Goal: Transaction & Acquisition: Purchase product/service

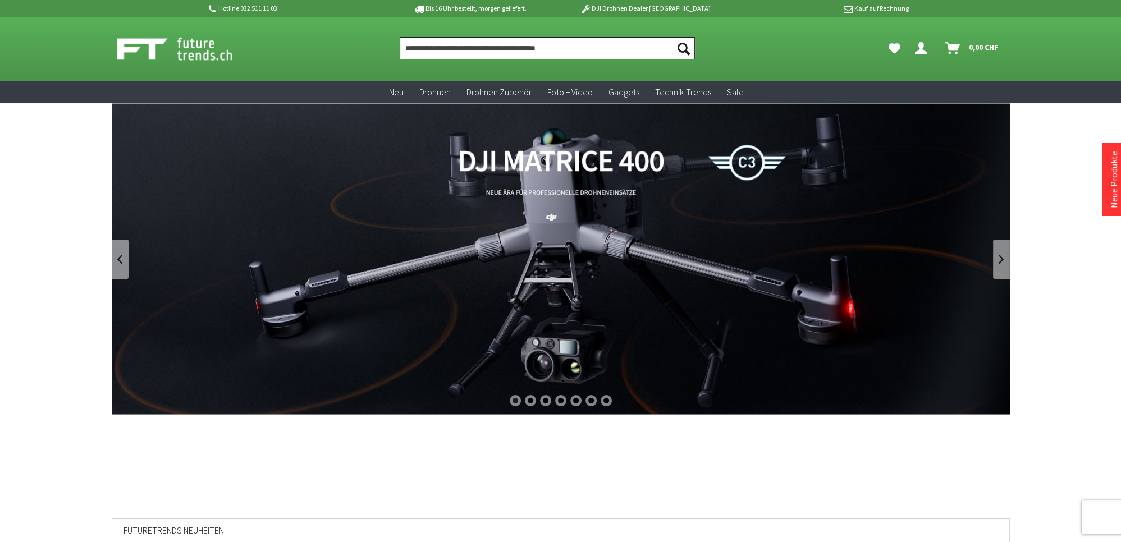
click at [559, 51] on input "Produkt, Marke, Kategorie, EAN, Artikelnummer…" at bounding box center [547, 48] width 295 height 22
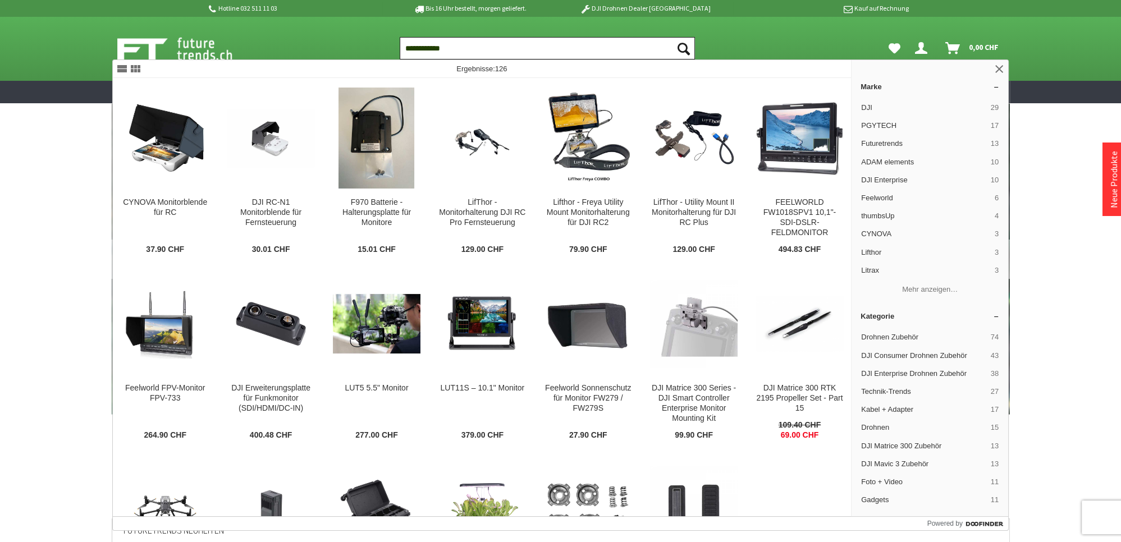
click at [436, 51] on input "**********" at bounding box center [547, 48] width 295 height 22
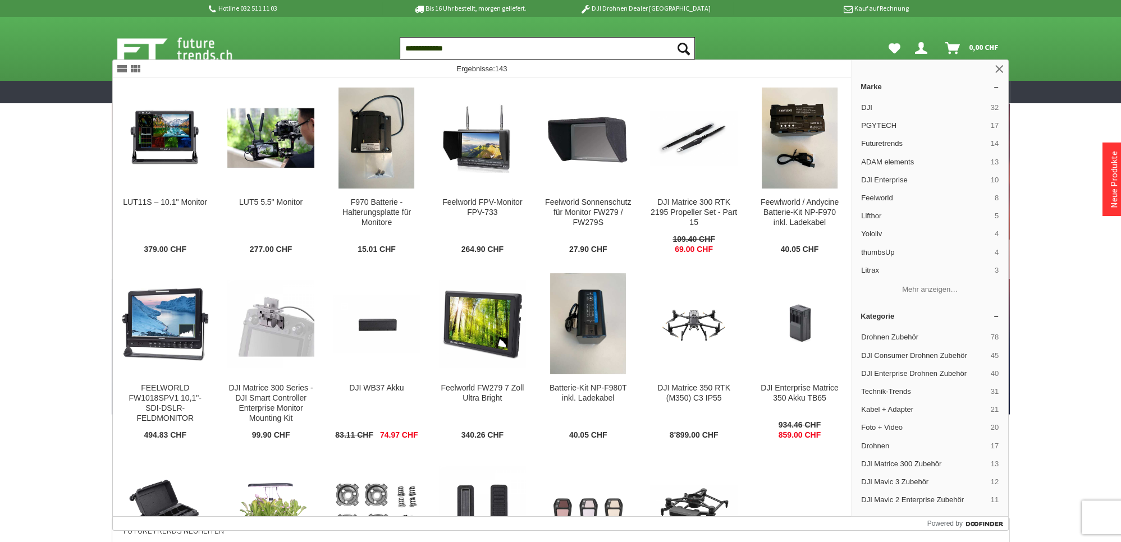
click at [533, 49] on input "**********" at bounding box center [547, 48] width 295 height 22
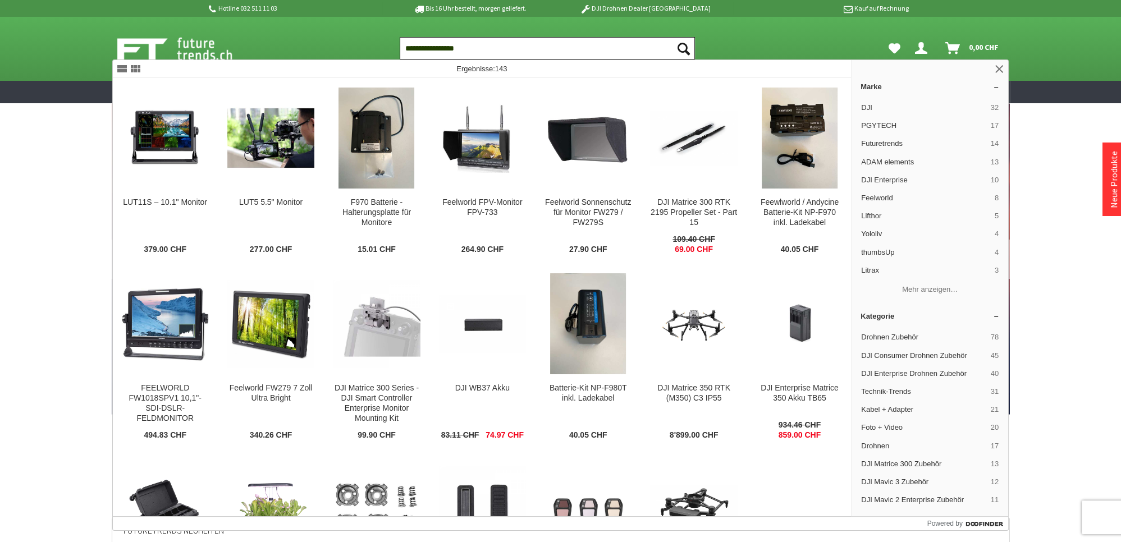
type input "**********"
click at [672, 37] on button "Suchen" at bounding box center [684, 48] width 24 height 22
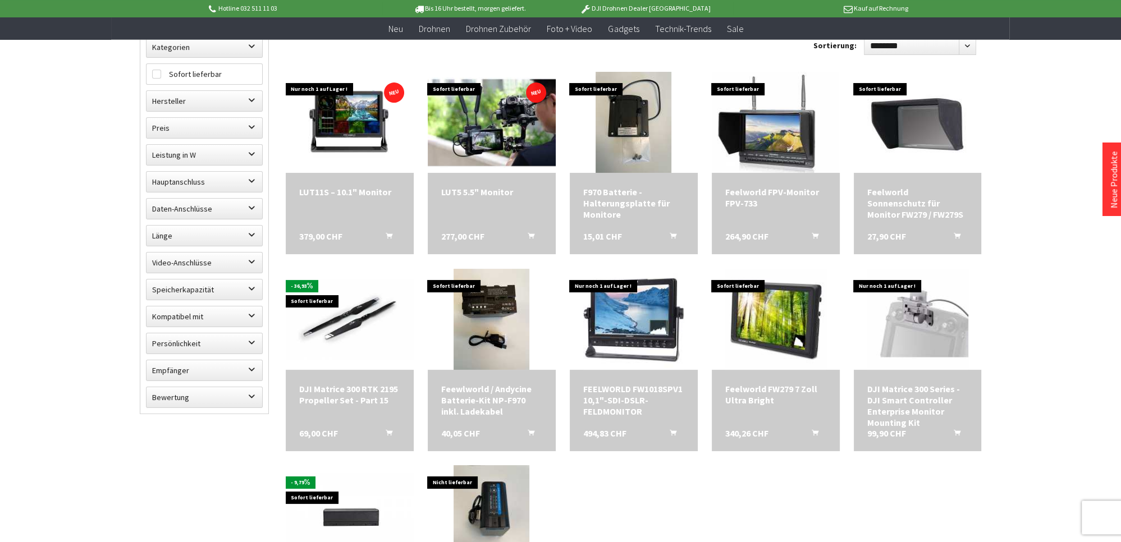
scroll to position [177, 0]
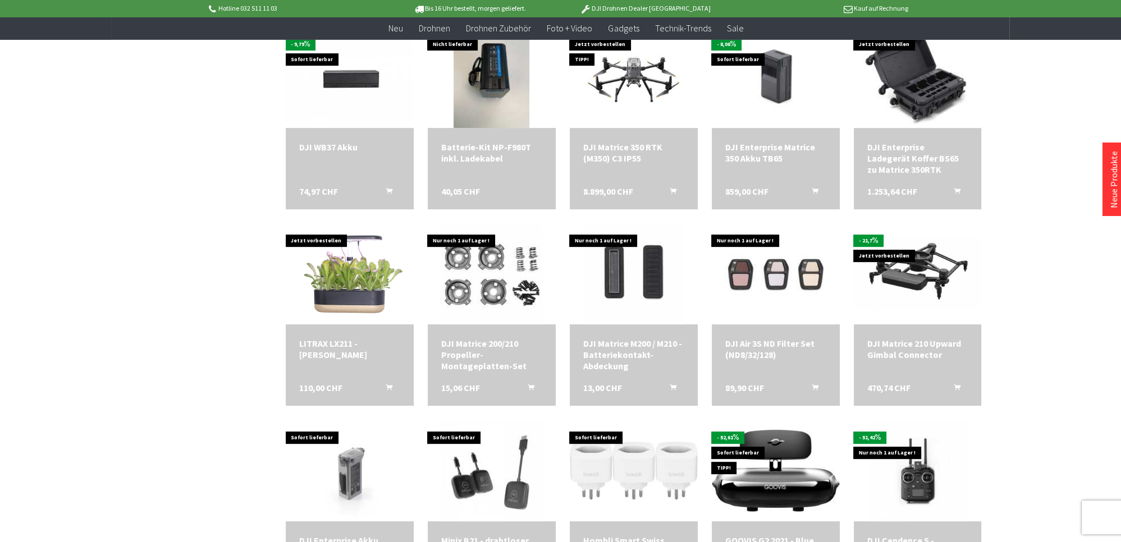
scroll to position [593, 0]
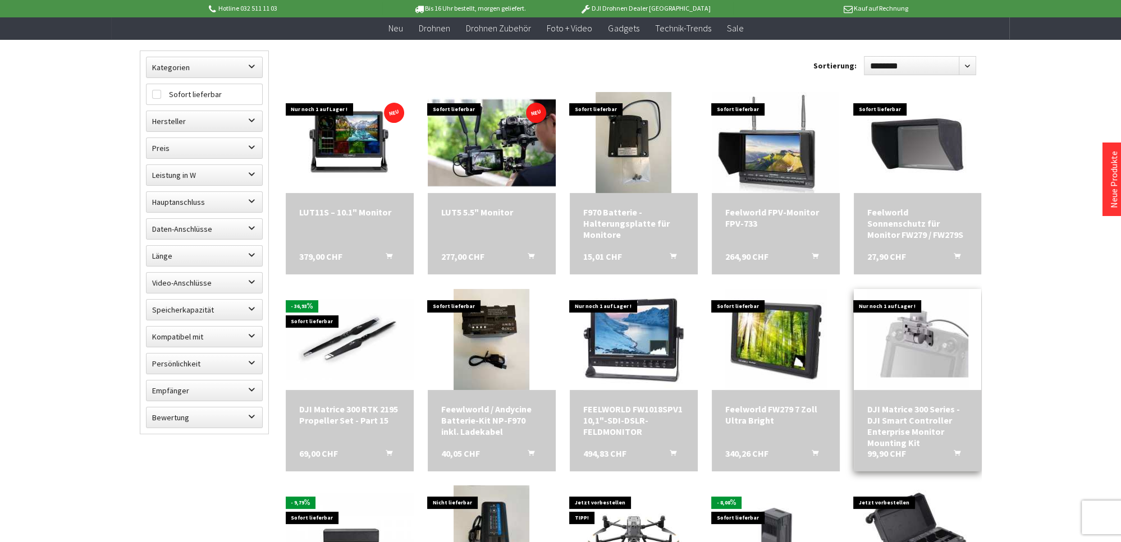
scroll to position [70, 0]
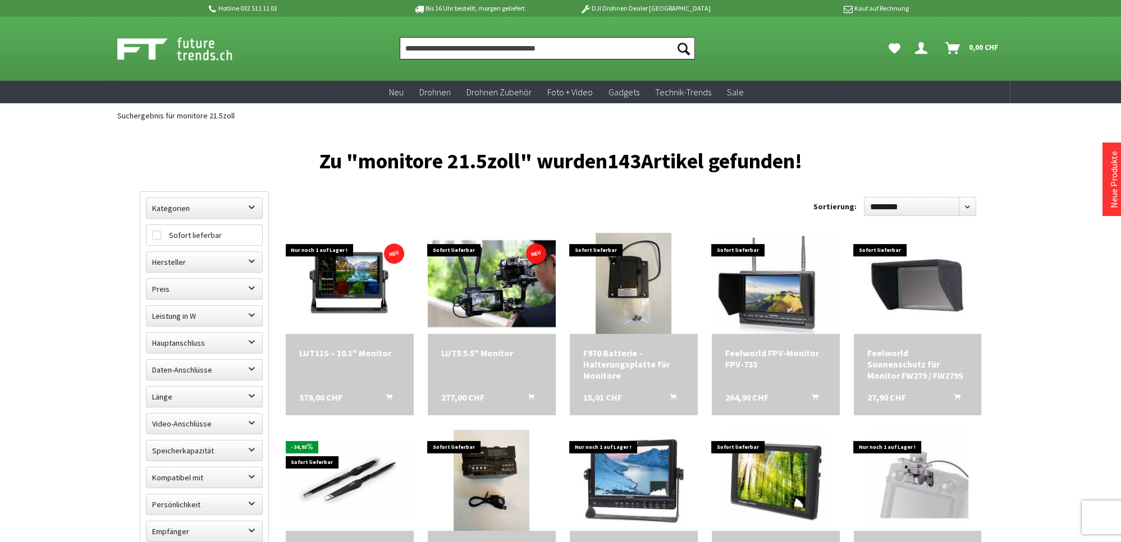
click at [577, 51] on input "Produkt, Marke, Kategorie, EAN, Artikelnummer…" at bounding box center [547, 48] width 295 height 22
type input "*"
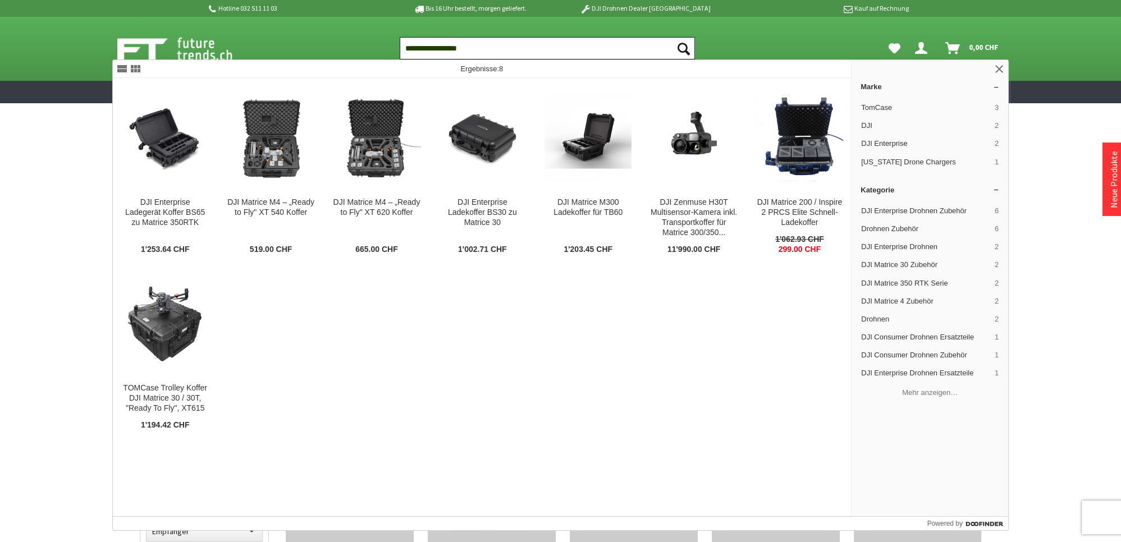
type input "**********"
click at [672, 37] on button "Suchen" at bounding box center [684, 48] width 24 height 22
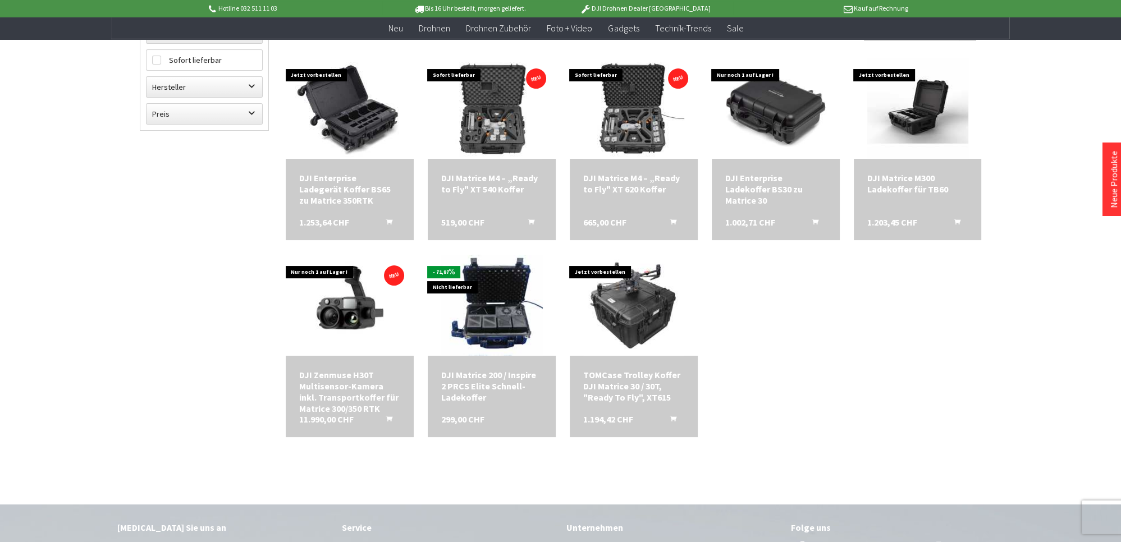
scroll to position [59, 0]
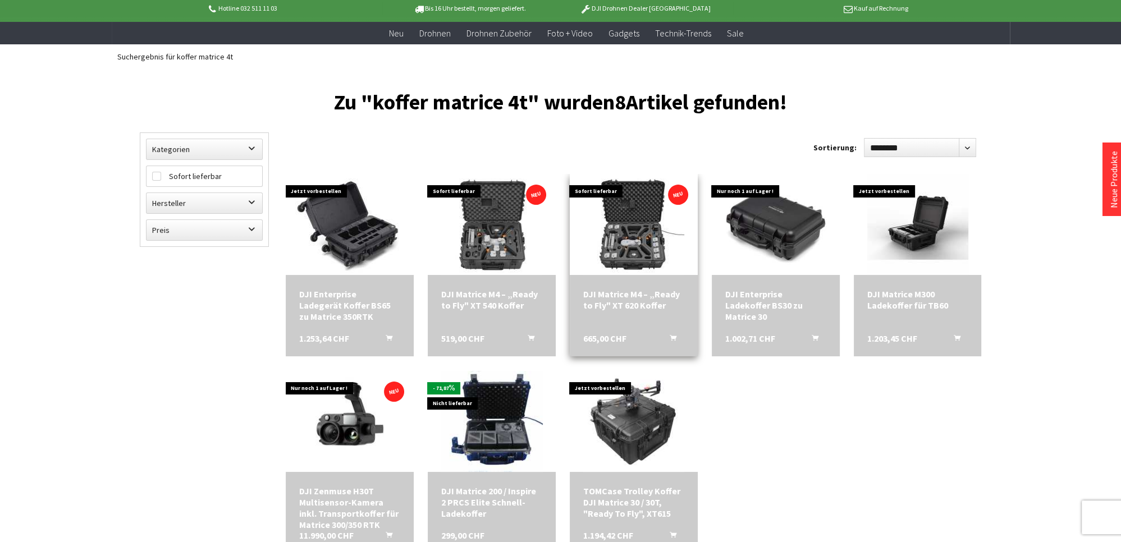
click at [638, 257] on img at bounding box center [633, 224] width 101 height 101
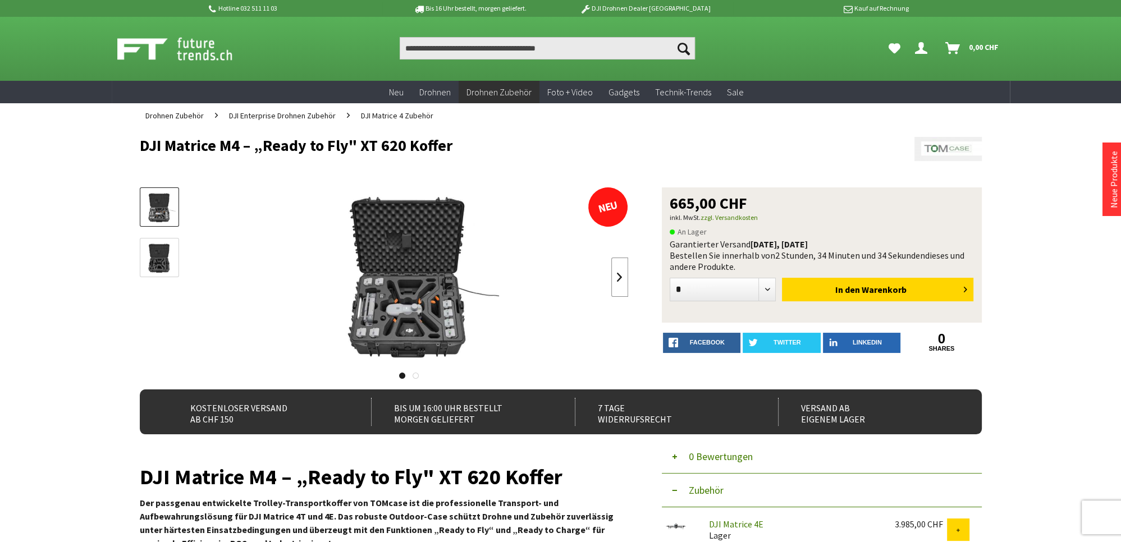
click at [619, 276] on link at bounding box center [619, 277] width 17 height 39
click at [201, 268] on link at bounding box center [198, 277] width 17 height 39
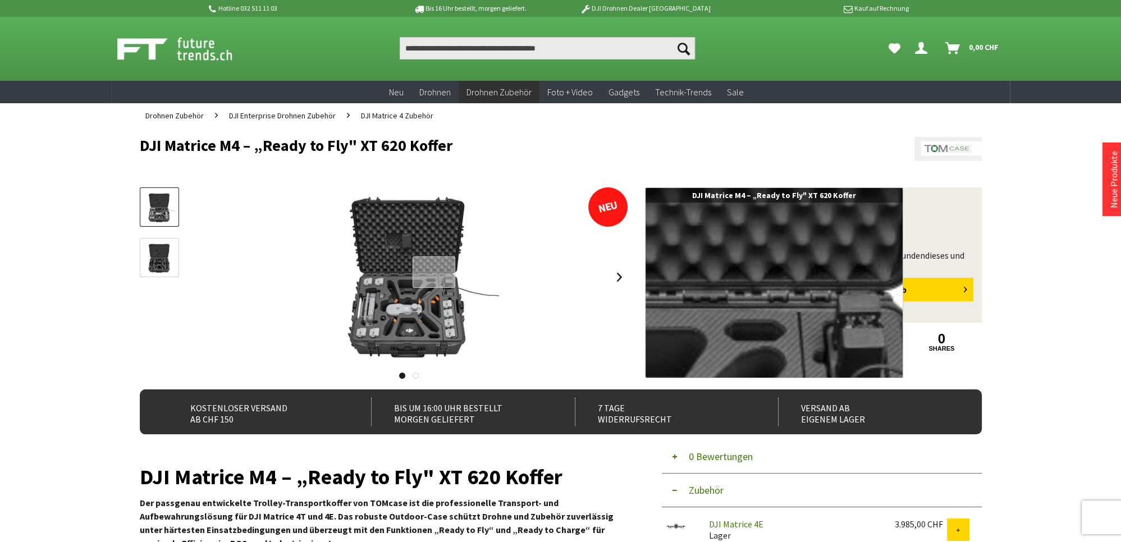
click at [434, 272] on div at bounding box center [434, 273] width 43 height 32
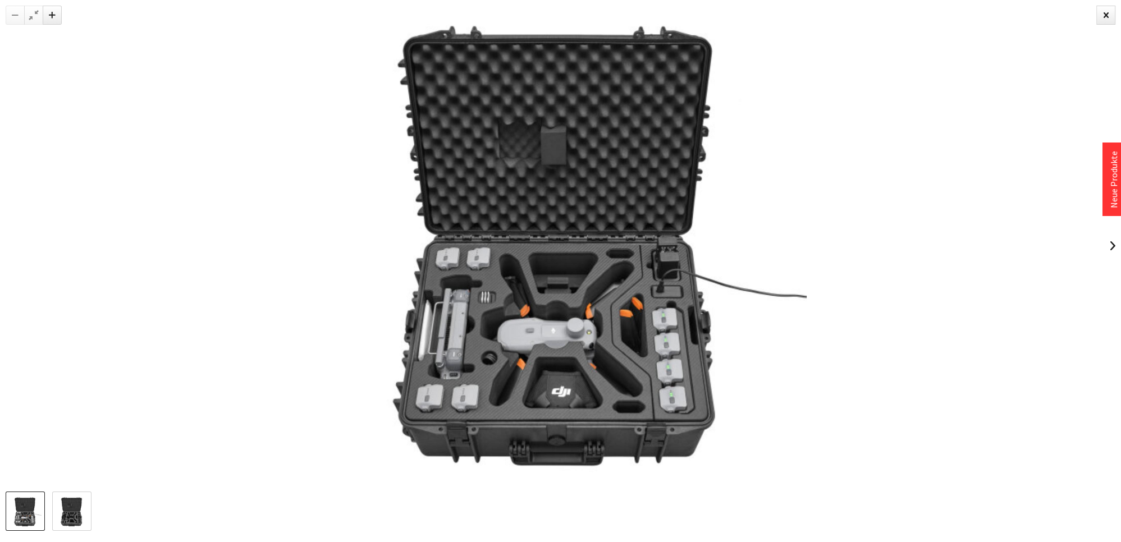
click at [455, 336] on img at bounding box center [561, 246] width 492 height 492
click at [1112, 244] on link at bounding box center [1112, 245] width 17 height 39
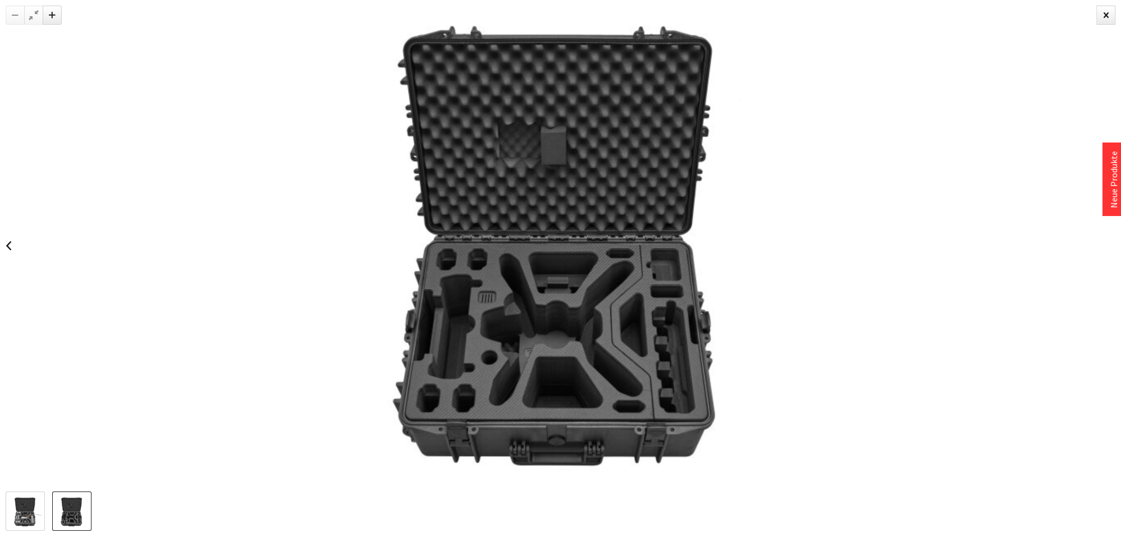
click at [1112, 245] on div at bounding box center [560, 246] width 1121 height 492
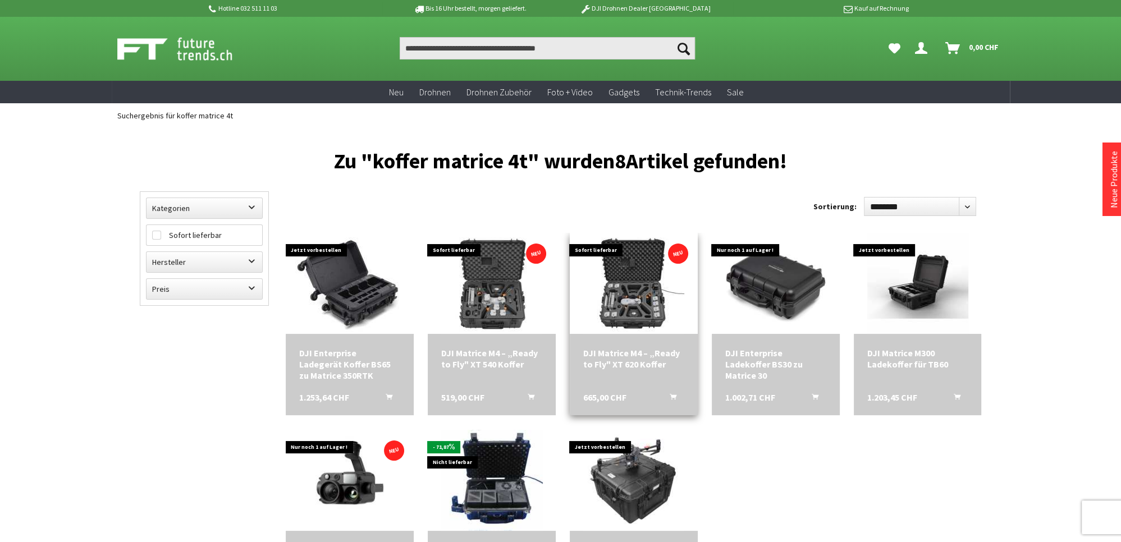
click at [658, 335] on div "DJI Matrice M4 – „Ready to Fly" XT 620 Koffer 665,00 CHF In den Warenkorb" at bounding box center [634, 374] width 128 height 81
click at [645, 352] on div "DJI Matrice M4 – „Ready to Fly" XT 620 Koffer" at bounding box center [633, 359] width 101 height 22
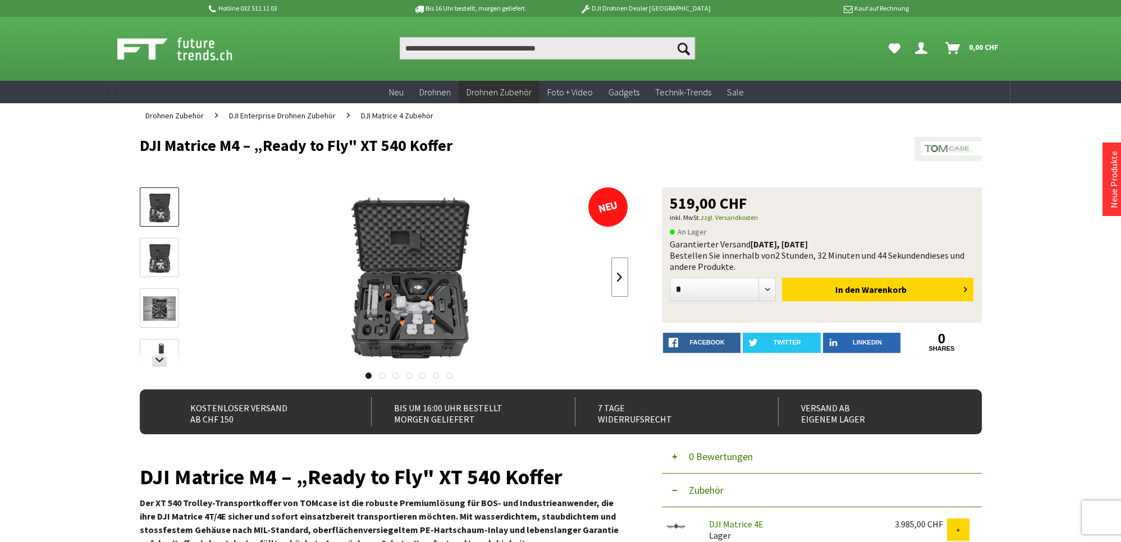
click at [623, 279] on link at bounding box center [619, 277] width 17 height 39
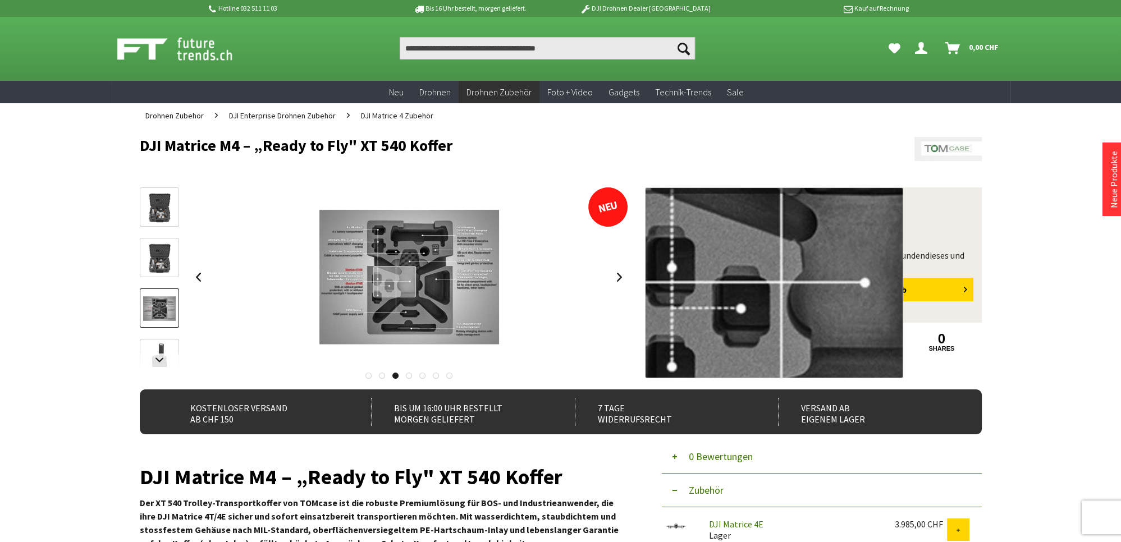
click at [395, 282] on div at bounding box center [394, 282] width 43 height 32
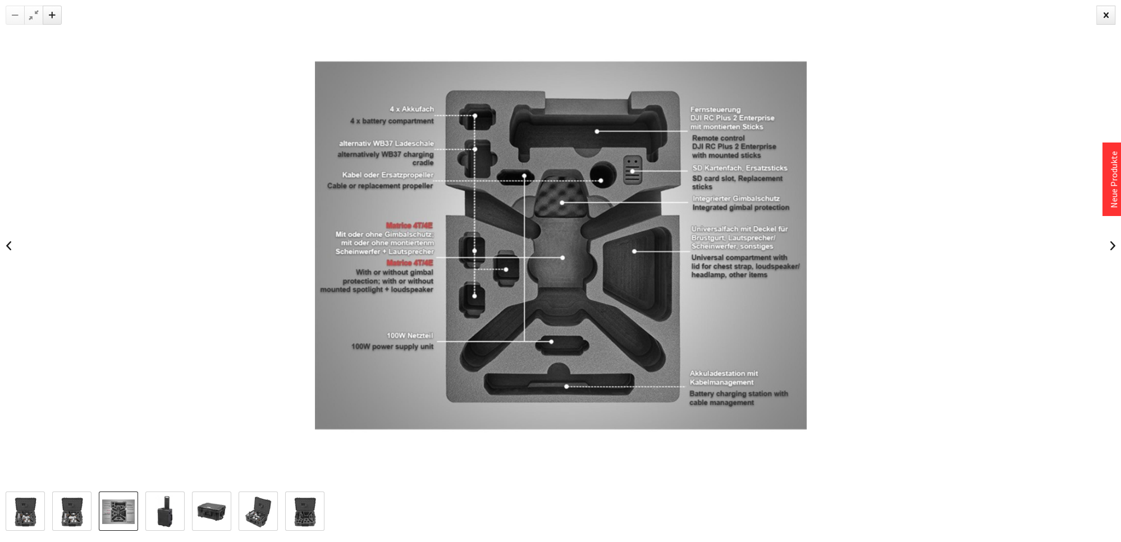
click at [158, 514] on img at bounding box center [165, 512] width 33 height 33
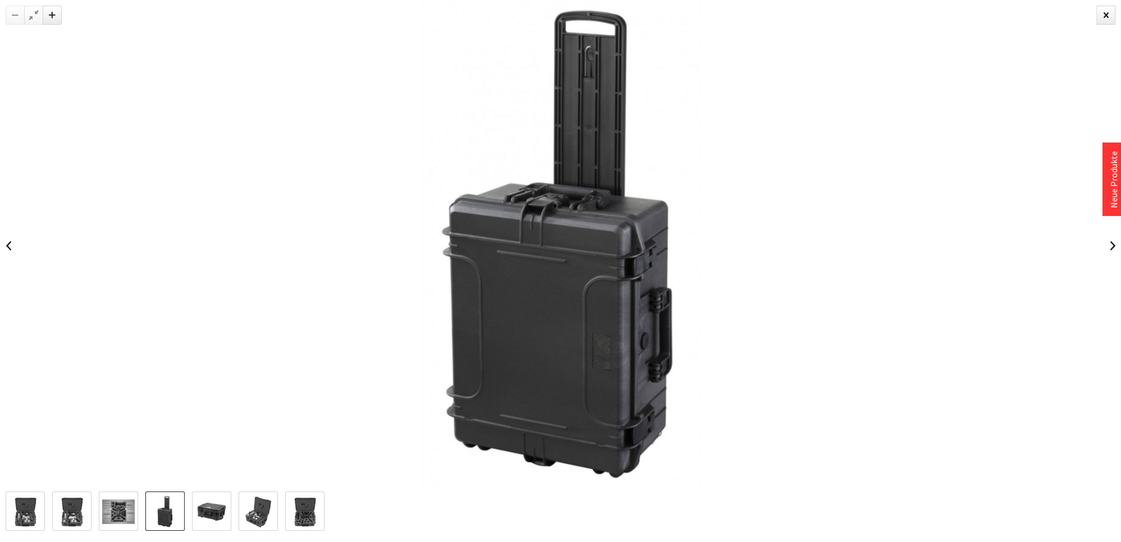
click at [211, 517] on img at bounding box center [211, 512] width 33 height 33
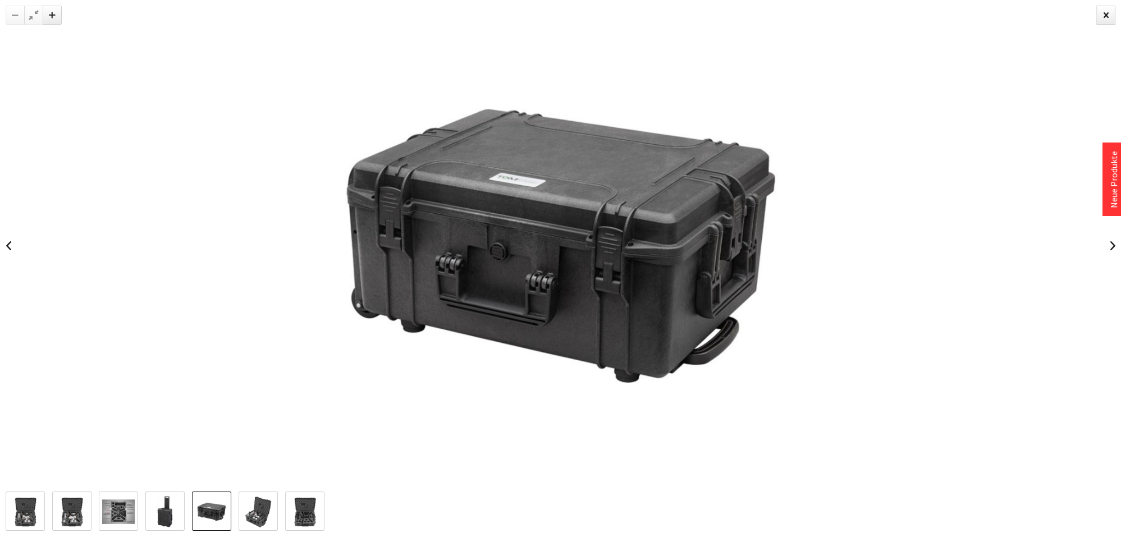
click at [262, 518] on img at bounding box center [258, 512] width 33 height 33
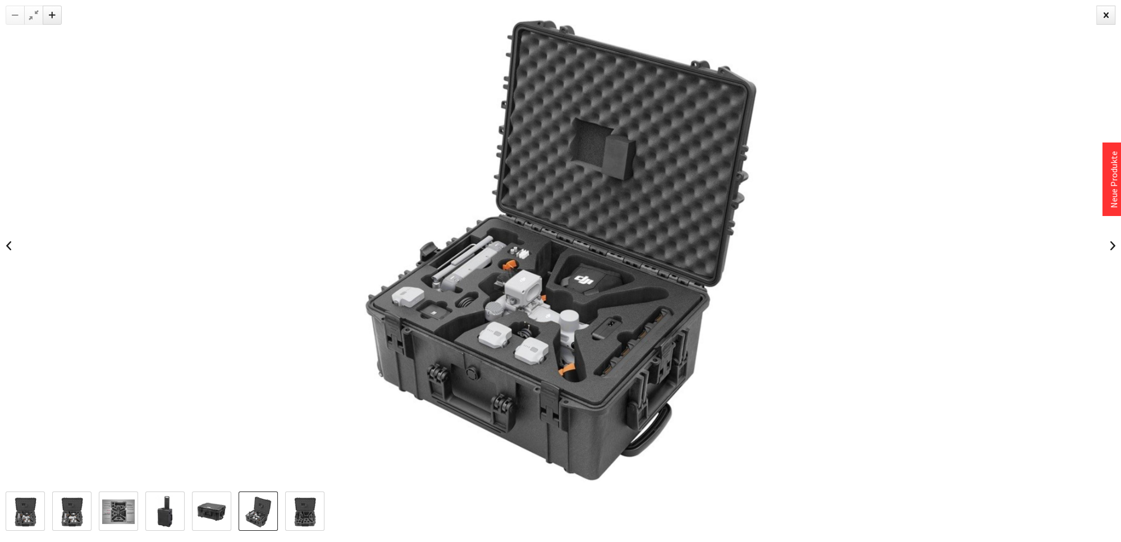
click at [306, 519] on img at bounding box center [305, 512] width 33 height 33
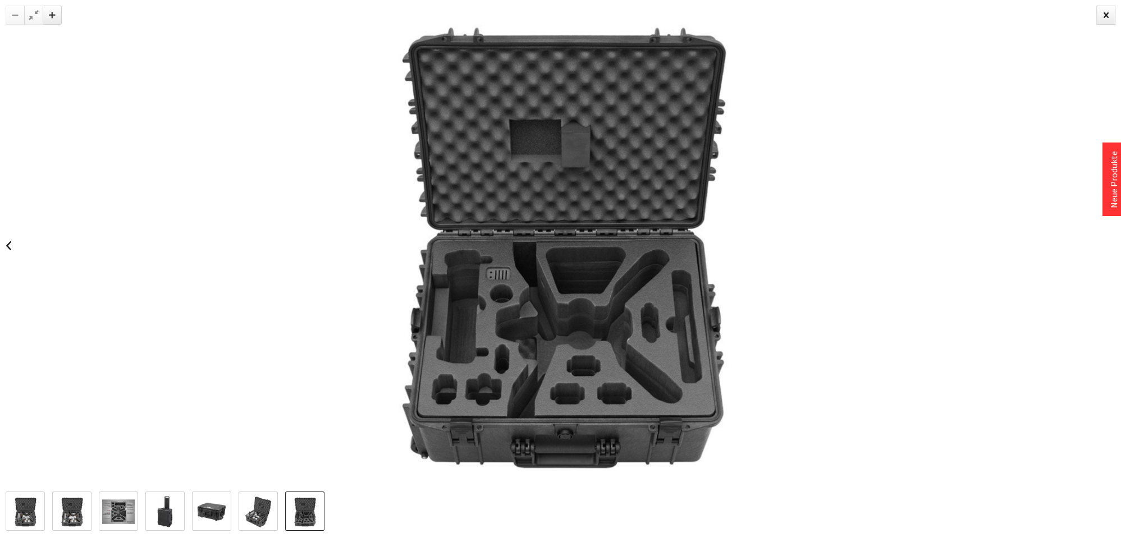
click at [120, 515] on img at bounding box center [118, 512] width 33 height 33
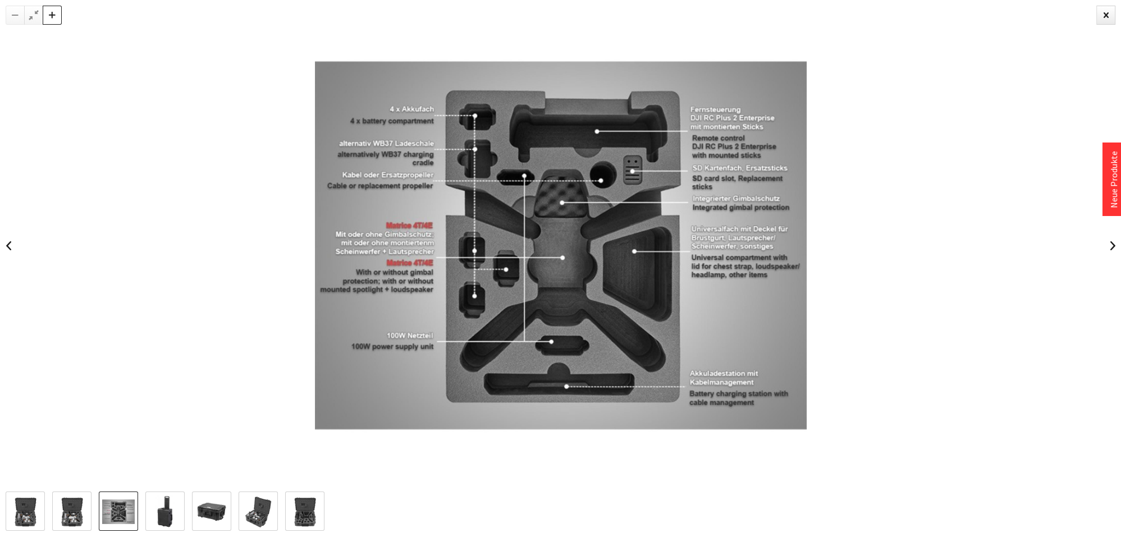
click at [52, 15] on div at bounding box center [52, 15] width 19 height 19
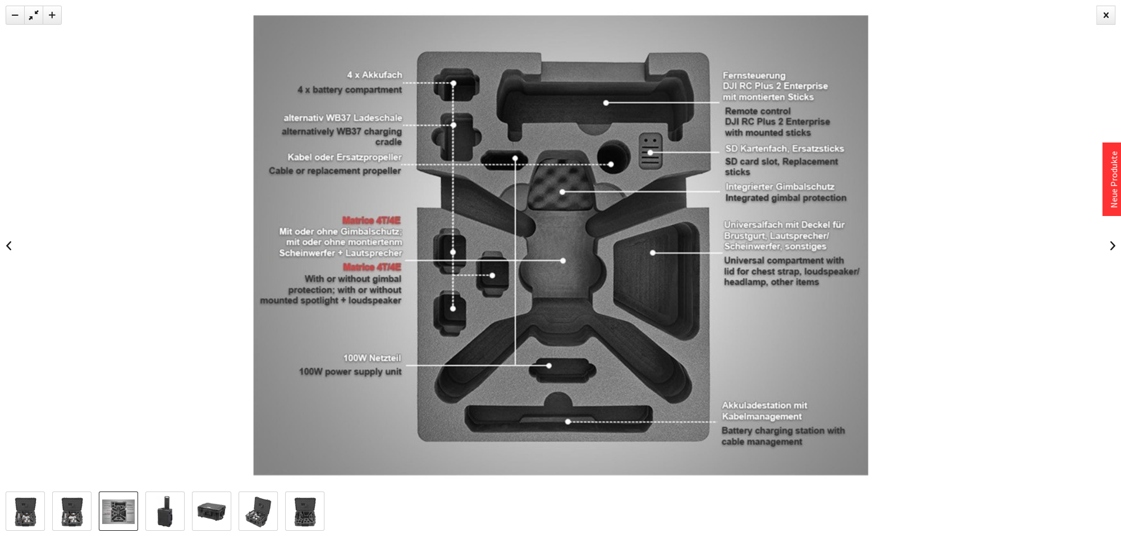
click at [31, 518] on img at bounding box center [25, 512] width 33 height 33
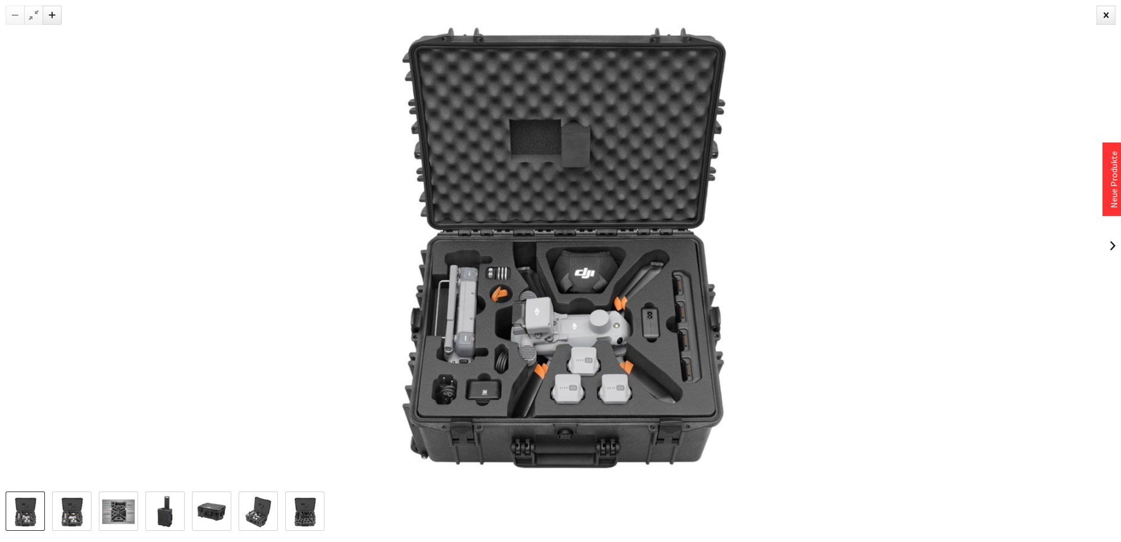
click at [73, 514] on img at bounding box center [72, 512] width 33 height 33
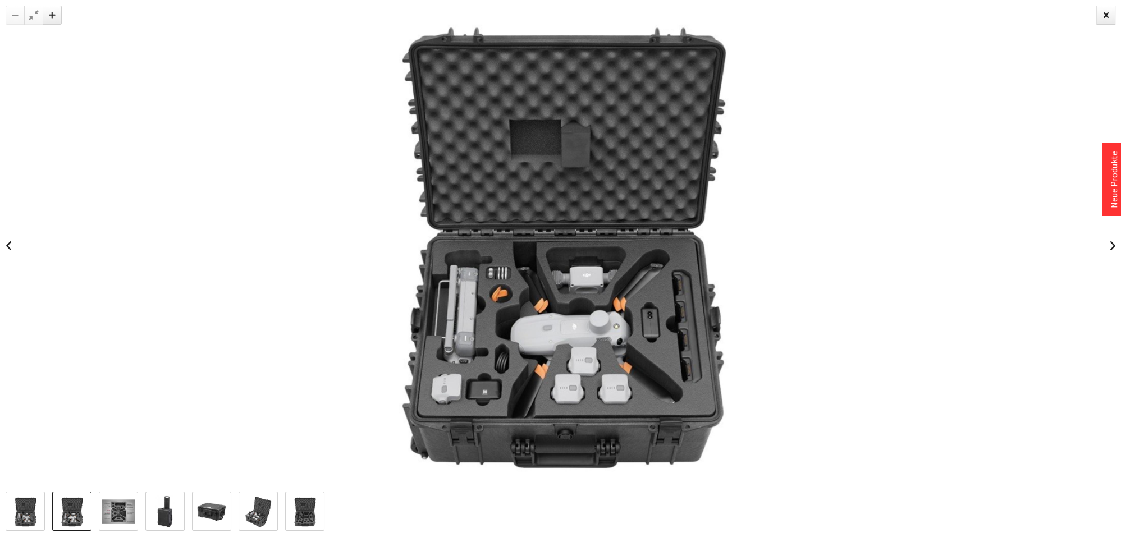
click at [30, 511] on img at bounding box center [25, 512] width 33 height 33
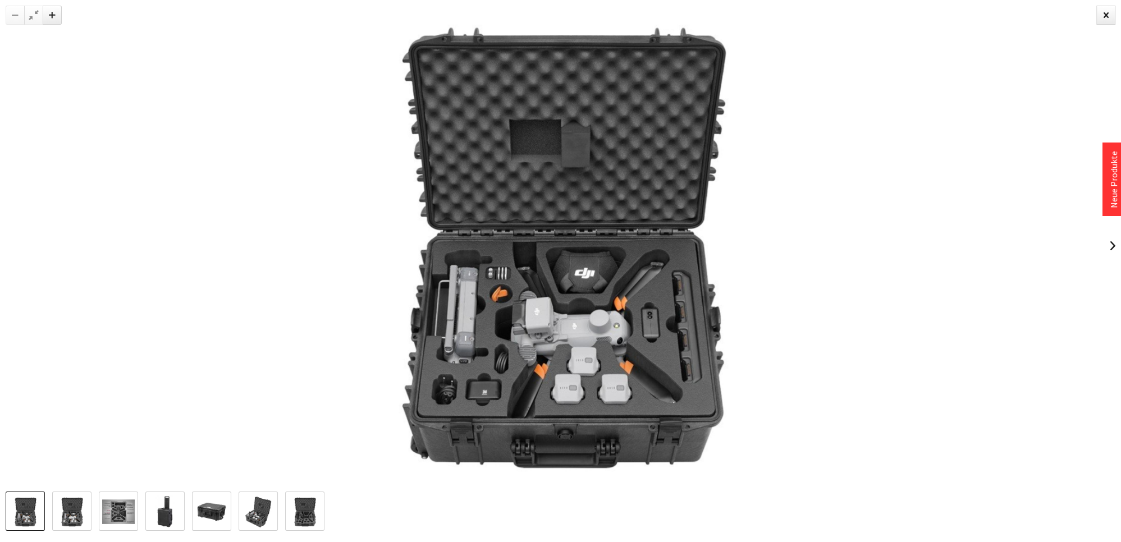
click at [72, 510] on img at bounding box center [72, 512] width 33 height 33
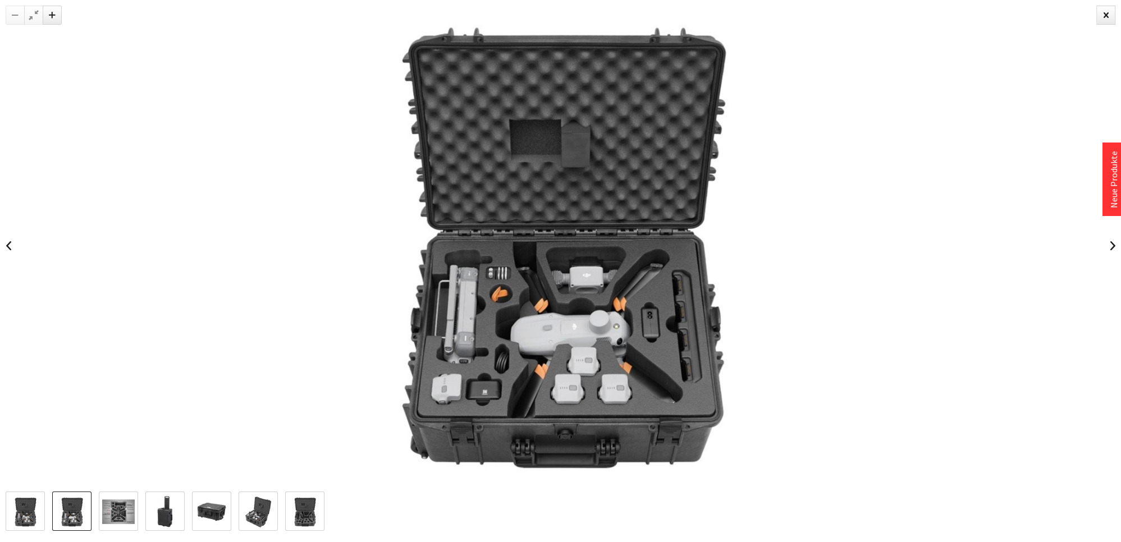
click at [259, 508] on img at bounding box center [258, 512] width 33 height 33
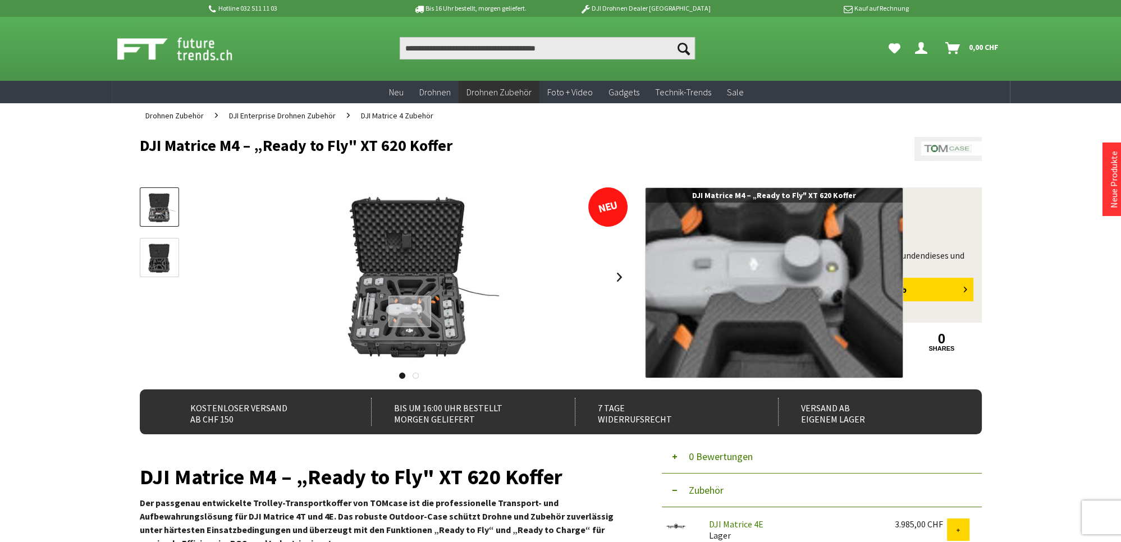
click at [410, 312] on div at bounding box center [410, 312] width 43 height 32
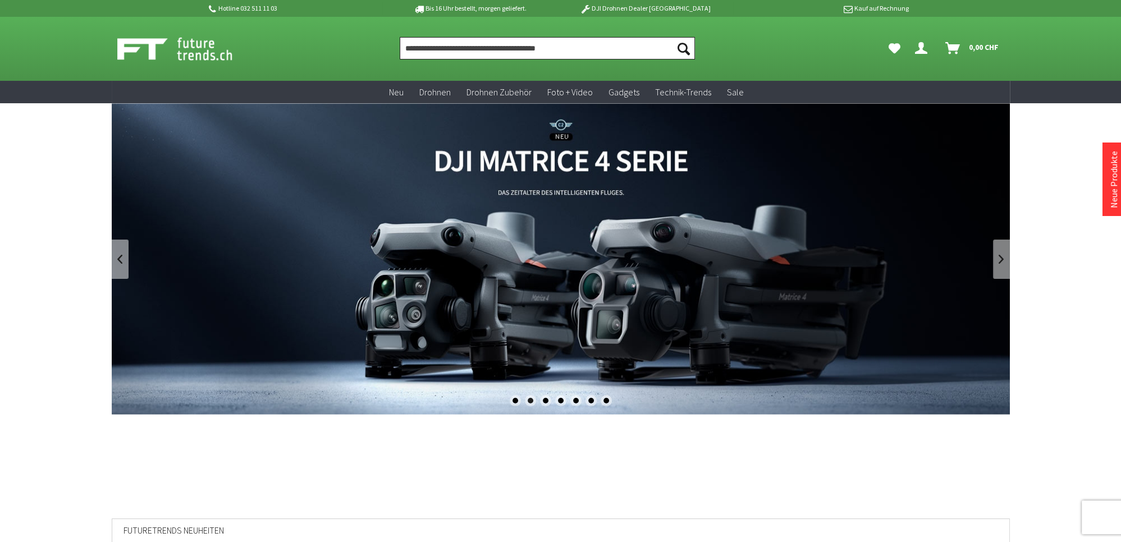
click at [565, 47] on input "Produkt, Marke, Kategorie, EAN, Artikelnummer…" at bounding box center [547, 48] width 295 height 22
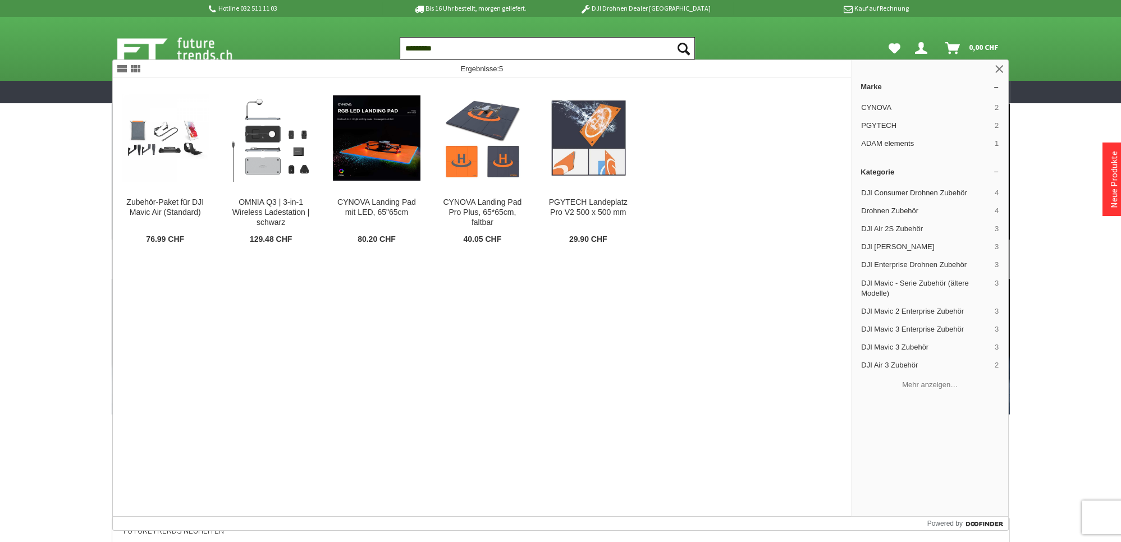
type input "*********"
click at [458, 458] on div "Zubehör-Paket für DJI Mavic Air (Standard) Lieferumfang: 1x Fernsteuersender Be…" at bounding box center [483, 297] width 740 height 439
drag, startPoint x: 482, startPoint y: 50, endPoint x: 391, endPoint y: 69, distance: 92.3
click at [448, 56] on input "*********" at bounding box center [547, 48] width 295 height 22
drag, startPoint x: 369, startPoint y: 76, endPoint x: 363, endPoint y: 77, distance: 6.4
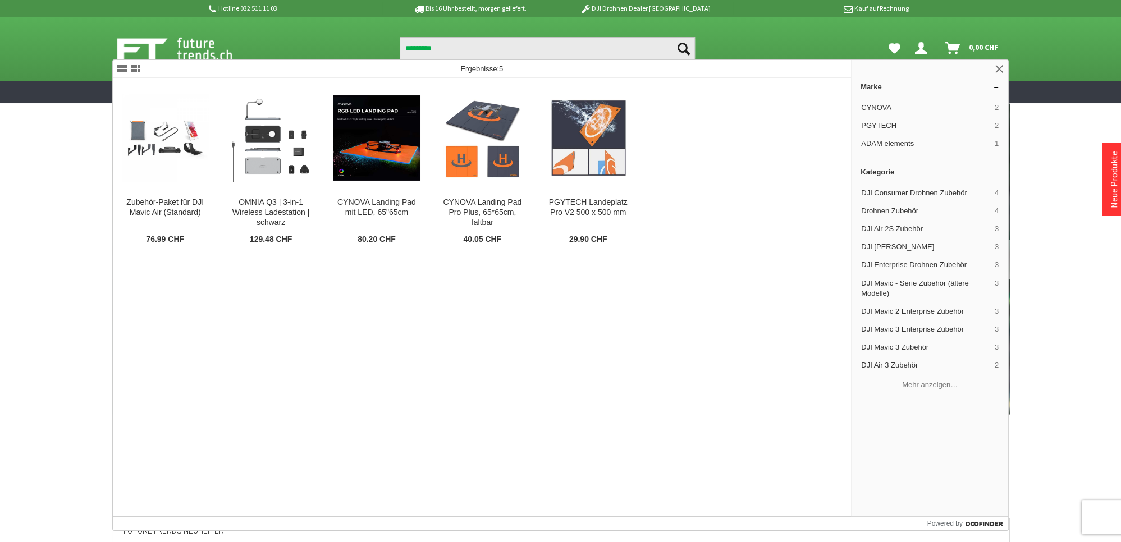
click at [363, 77] on div "Ergebnisse: 5" at bounding box center [482, 69] width 739 height 18
